Goal: Check status: Check status

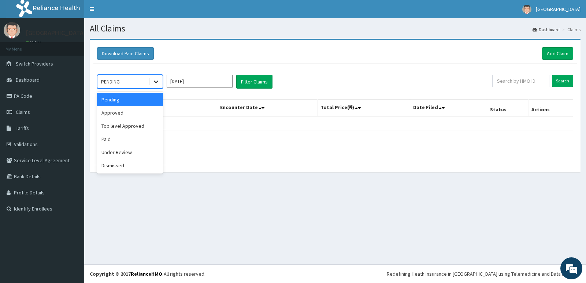
click at [160, 80] on div at bounding box center [156, 81] width 13 height 13
click at [140, 115] on div "Approved" at bounding box center [130, 112] width 66 height 13
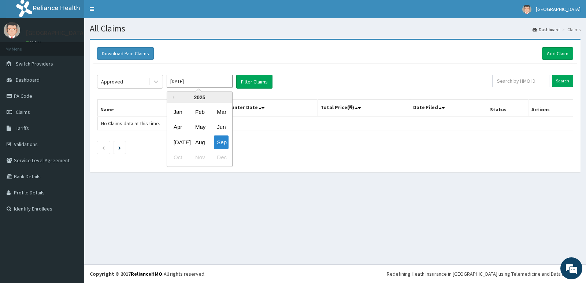
click at [197, 80] on input "Sep 2025" at bounding box center [200, 81] width 66 height 13
click at [178, 127] on div "Apr" at bounding box center [178, 128] width 15 height 14
type input "Apr 2025"
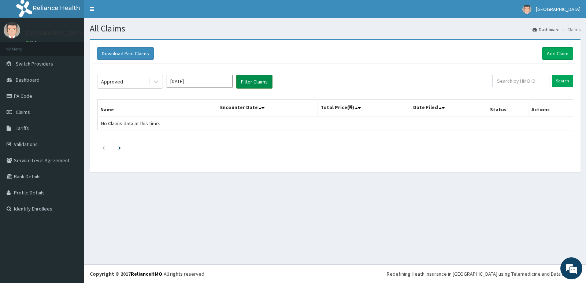
click at [261, 81] on button "Filter Claims" at bounding box center [254, 82] width 36 height 14
click at [159, 81] on icon at bounding box center [155, 81] width 7 height 7
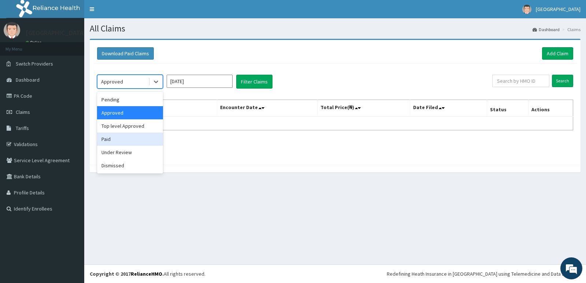
click at [125, 136] on div "Paid" at bounding box center [130, 139] width 66 height 13
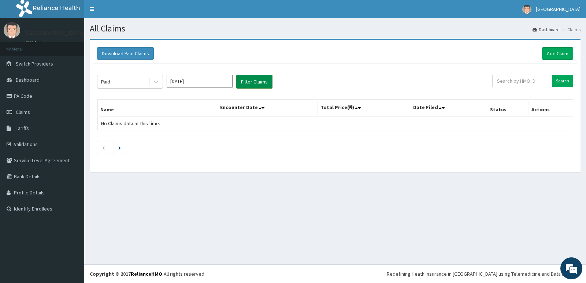
click at [254, 75] on button "Filter Claims" at bounding box center [254, 82] width 36 height 14
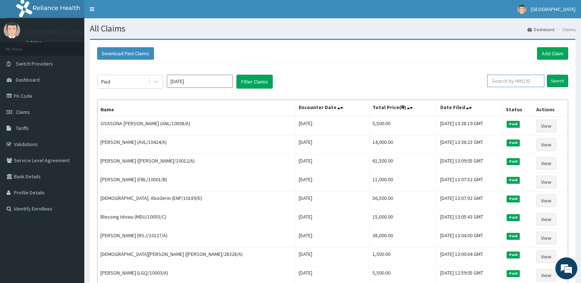
click at [513, 80] on input "text" at bounding box center [515, 81] width 57 height 12
click at [498, 75] on input "mlk/10006/a" at bounding box center [503, 81] width 52 height 12
click at [498, 77] on input "mlk/10006/a" at bounding box center [503, 81] width 52 height 12
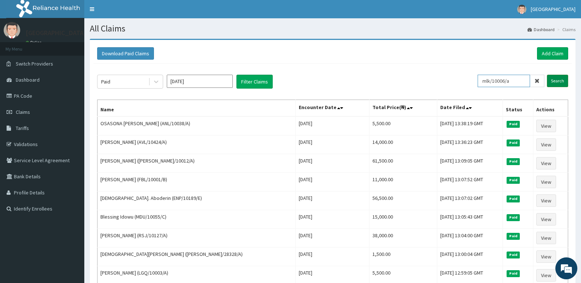
type input "mlk/10006/a"
click at [557, 77] on input "Search" at bounding box center [557, 81] width 21 height 12
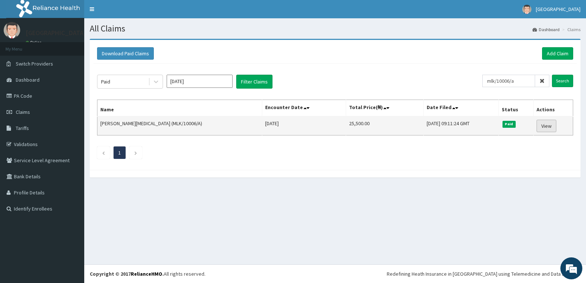
click at [545, 124] on link "View" at bounding box center [547, 126] width 20 height 12
